Goal: Task Accomplishment & Management: Use online tool/utility

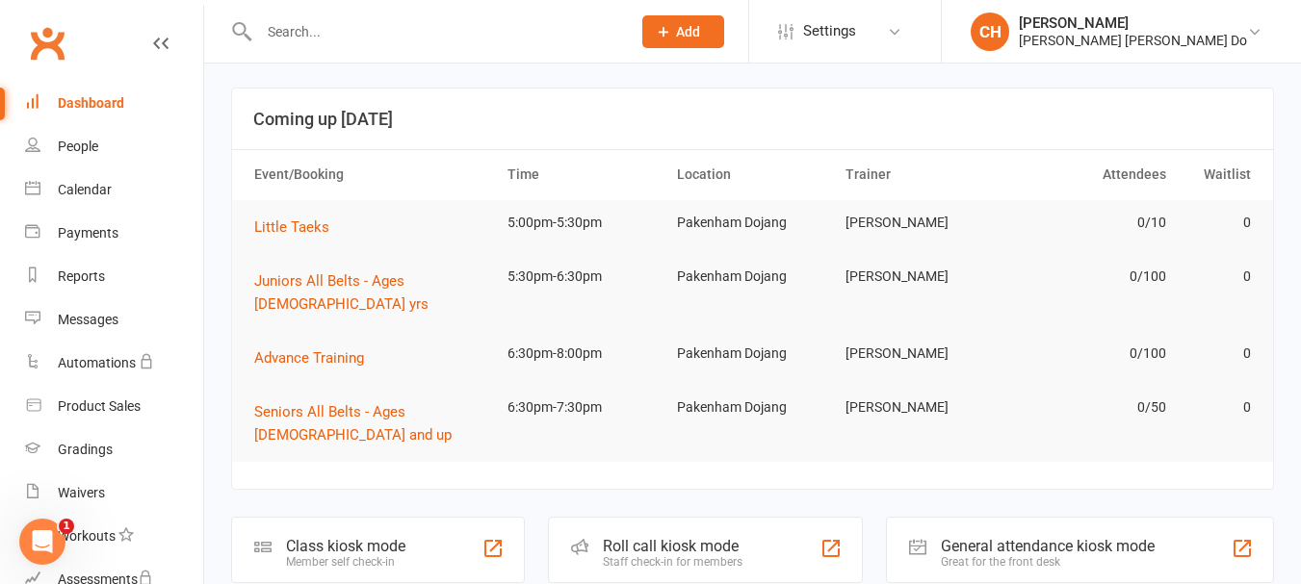
scroll to position [289, 0]
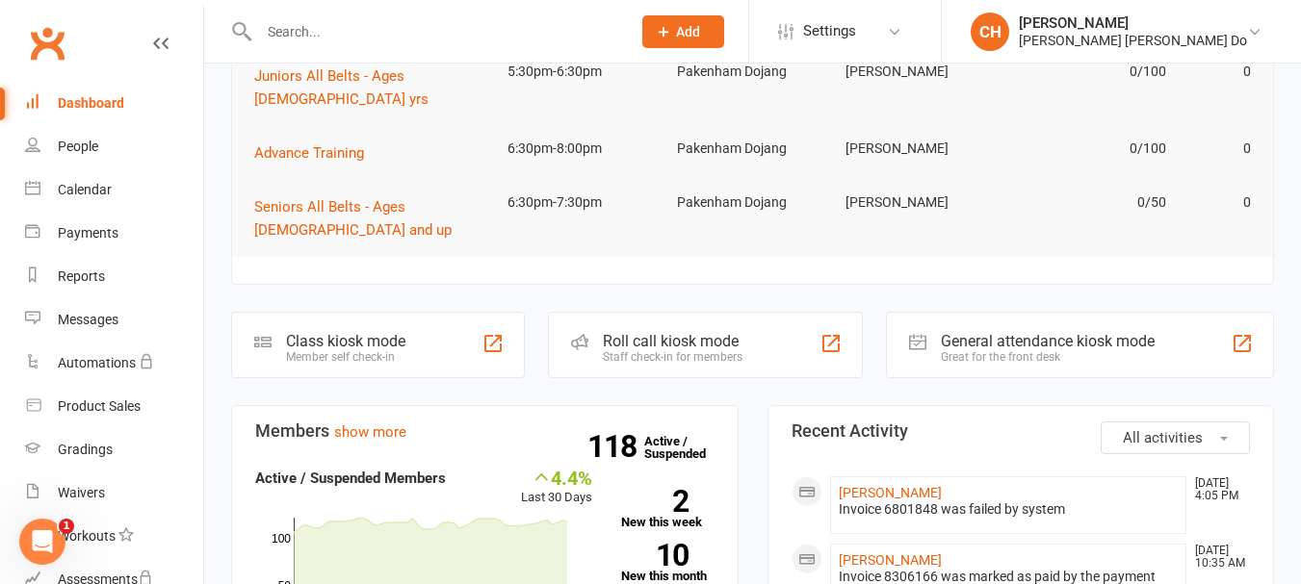
click at [651, 332] on div "Roll call kiosk mode" at bounding box center [673, 341] width 140 height 18
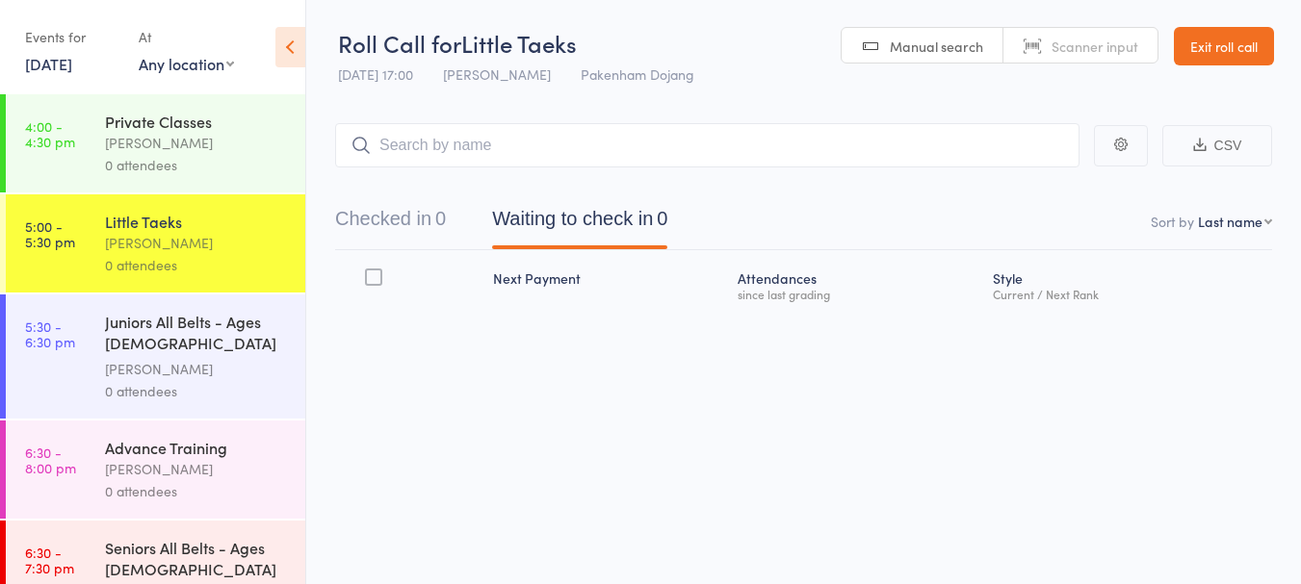
click at [193, 130] on div "Private Classes" at bounding box center [197, 121] width 184 height 21
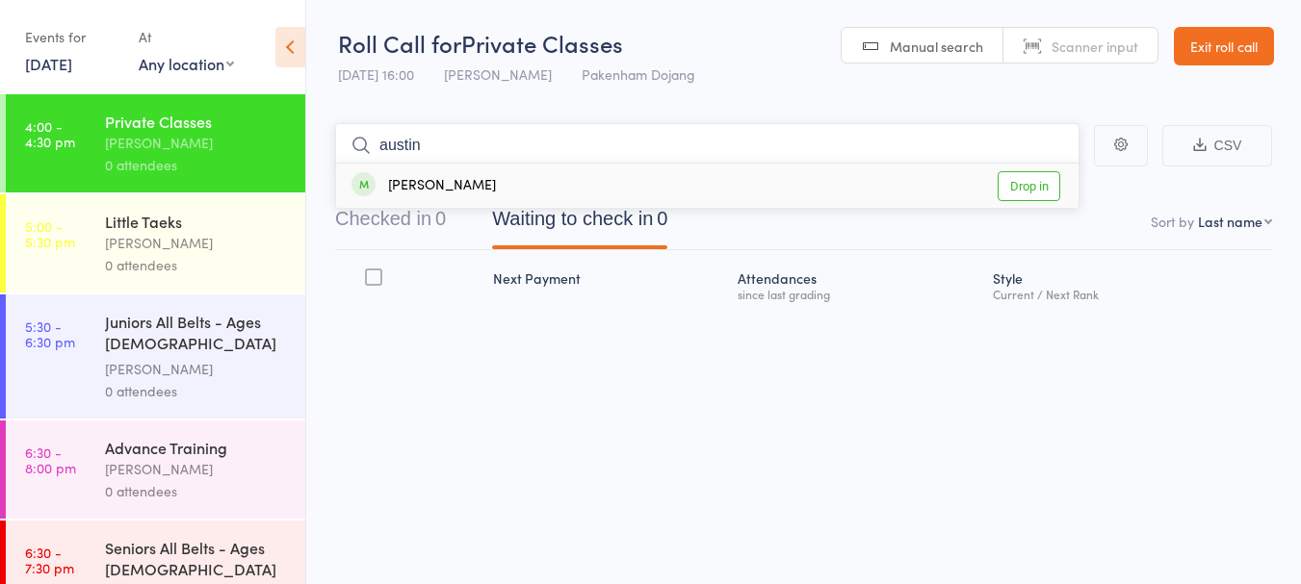
type input "austin"
click at [1028, 177] on link "Drop in" at bounding box center [1028, 186] width 63 height 30
click at [158, 333] on div "Juniors All Belts - Ages [DEMOGRAPHIC_DATA] yrs" at bounding box center [197, 334] width 184 height 47
